Goal: Navigation & Orientation: Go to known website

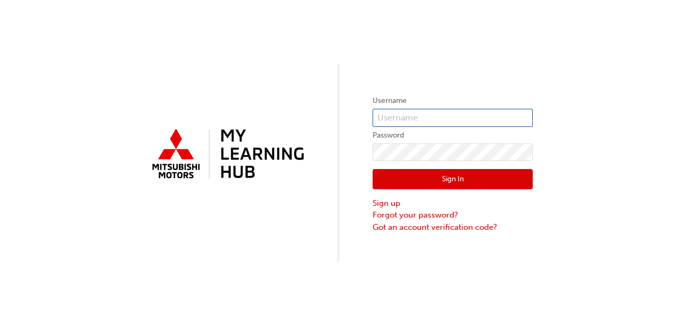
type input "0005002364"
click at [406, 114] on input "0005002364" at bounding box center [453, 118] width 160 height 18
drag, startPoint x: 447, startPoint y: 111, endPoint x: 355, endPoint y: 108, distance: 92.4
click at [355, 108] on div "Username 0005002364 Password Sign In Sign up Forgot your password? Got an accou…" at bounding box center [339, 131] width 679 height 262
type input "="
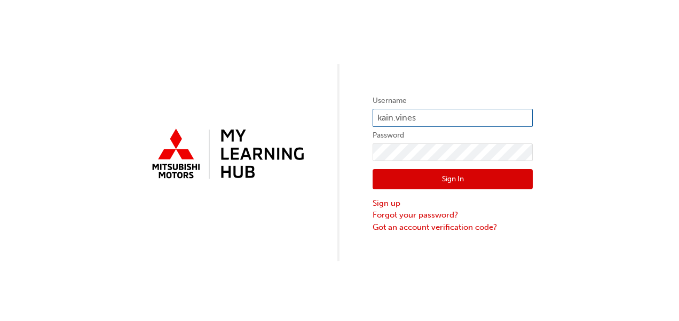
type input "kain.vines"
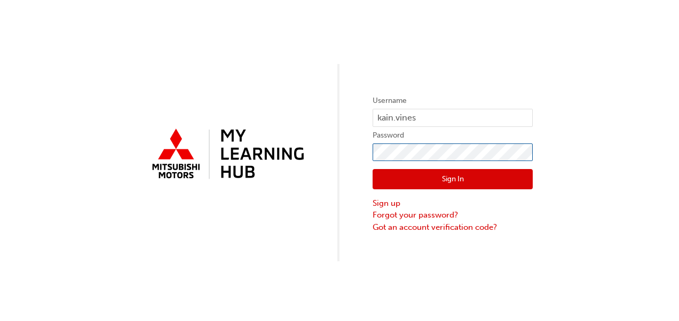
click at [279, 151] on div "Username [PERSON_NAME].[PERSON_NAME] Password Sign In Sign up Forgot your passw…" at bounding box center [339, 131] width 679 height 262
click at [376, 185] on button "Sign In" at bounding box center [453, 179] width 160 height 20
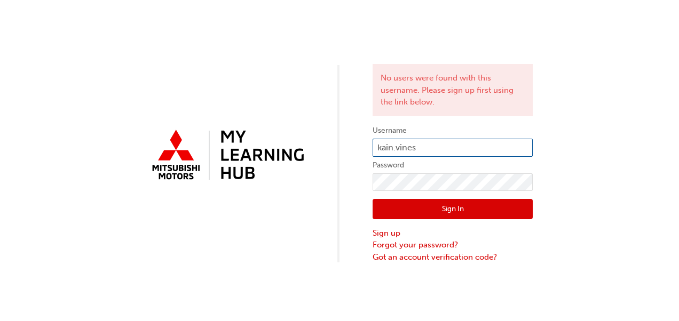
drag, startPoint x: 368, startPoint y: 145, endPoint x: 204, endPoint y: 140, distance: 164.0
click at [203, 140] on div "No users were found with this username. Please sign up first using the link bel…" at bounding box center [339, 131] width 679 height 263
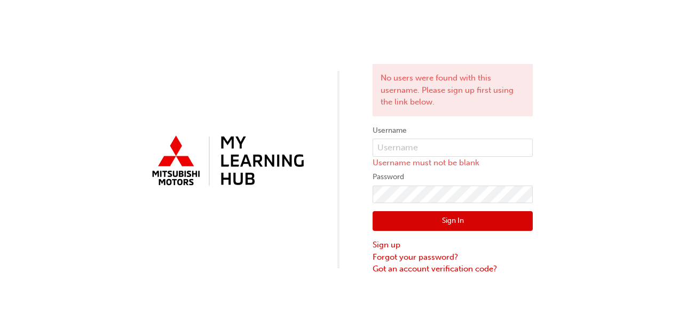
click at [371, 190] on div "No users were found with this username. Please sign up first using the link bel…" at bounding box center [339, 137] width 679 height 275
click at [349, 191] on div "No users were found with this username. Please sign up first using the link bel…" at bounding box center [339, 137] width 679 height 275
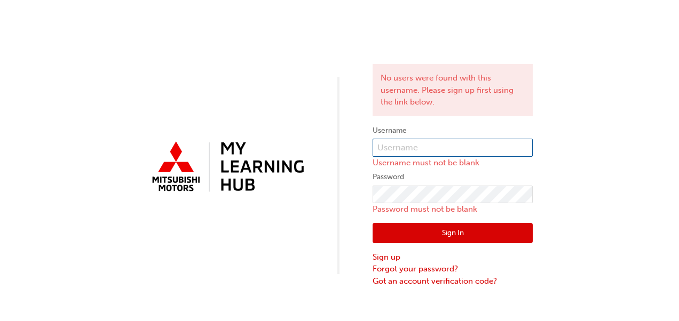
click at [406, 145] on input "text" at bounding box center [453, 148] width 160 height 18
click at [82, 103] on div "No users were found with this username. Please sign up first using the link bel…" at bounding box center [339, 143] width 679 height 287
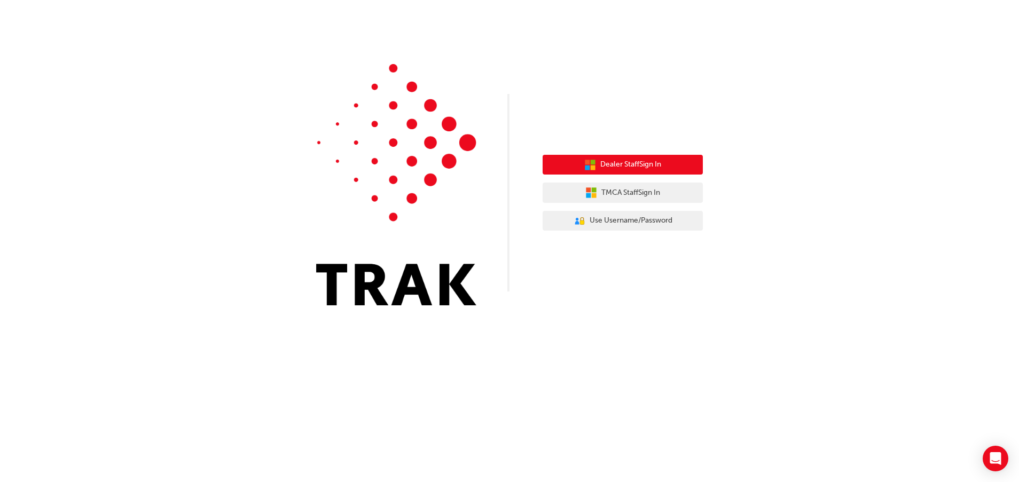
click at [660, 164] on span "Dealer Staff Sign In" at bounding box center [630, 165] width 61 height 12
